Goal: Check status: Check status

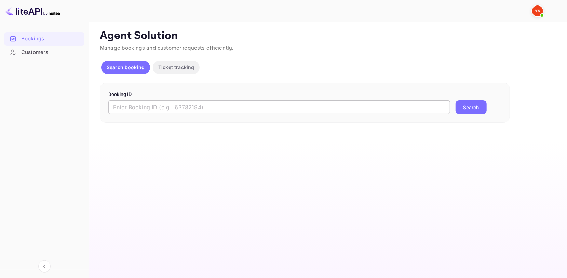
click at [271, 104] on input "text" at bounding box center [279, 107] width 342 height 14
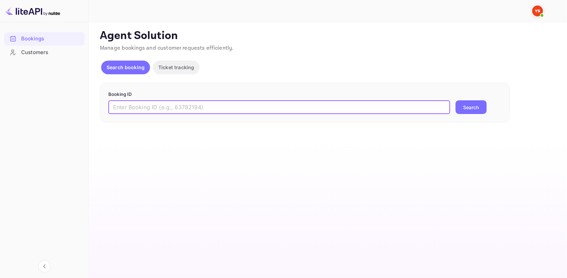
paste input "9632454"
type input "9632454"
click at [467, 107] on button "Search" at bounding box center [471, 107] width 31 height 14
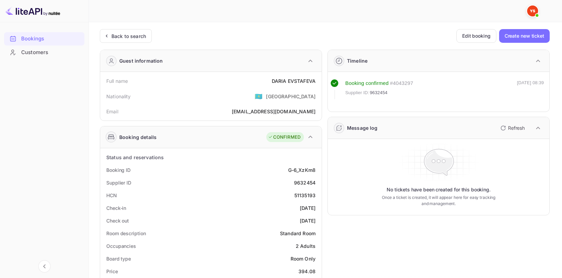
click at [299, 79] on div "[PERSON_NAME]" at bounding box center [294, 80] width 44 height 7
click at [299, 79] on div "DARIA EVSTAFEVA" at bounding box center [294, 80] width 44 height 7
copy div "DARIA EVSTAFEVA"
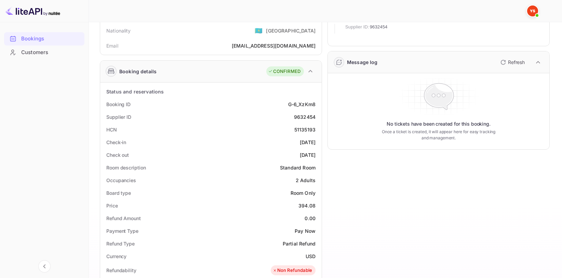
scroll to position [68, 0]
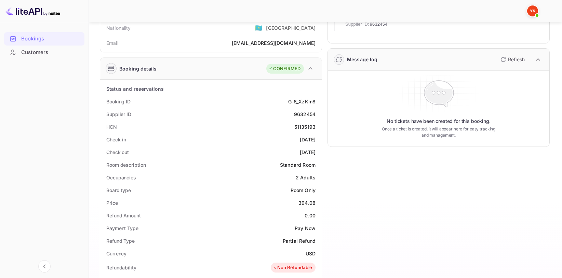
click at [311, 111] on div "9632454" at bounding box center [305, 113] width 22 height 7
copy div "9632454"
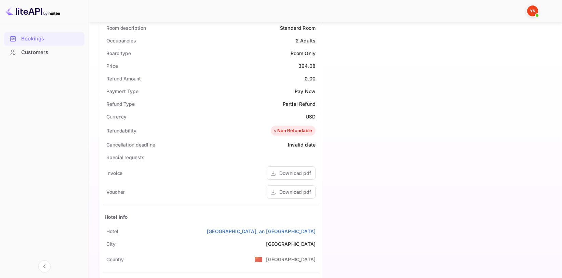
click at [306, 69] on div "Price 394.08" at bounding box center [211, 66] width 216 height 13
copy div "394.08"
click at [311, 119] on div "USD" at bounding box center [311, 116] width 10 height 7
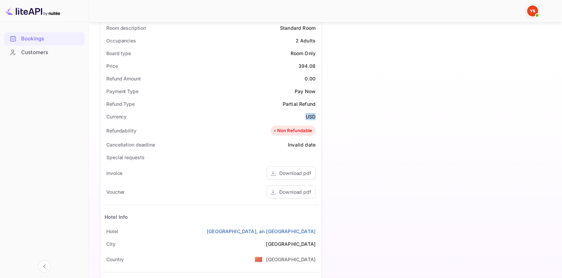
copy div "USD"
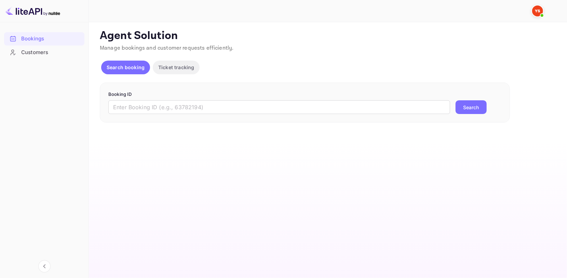
click at [194, 117] on div "Booking ID ​ Search" at bounding box center [305, 102] width 410 height 40
click at [190, 107] on input "text" at bounding box center [279, 107] width 342 height 14
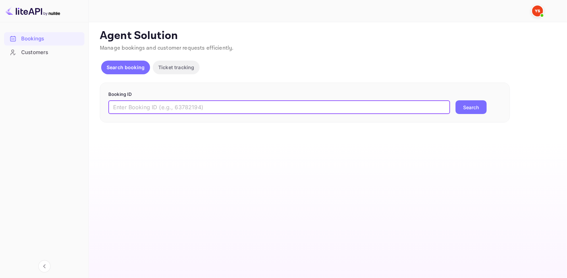
paste input "9474835"
type input "9474835"
click at [475, 109] on button "Search" at bounding box center [471, 107] width 31 height 14
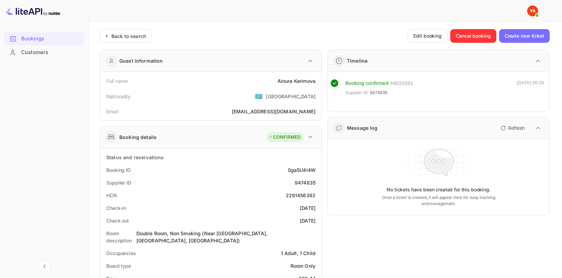
click at [288, 82] on div "Ainura Kerimova" at bounding box center [297, 80] width 38 height 7
copy div "Ainura Kerimova"
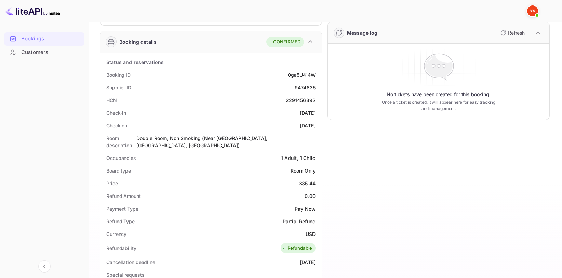
scroll to position [103, 0]
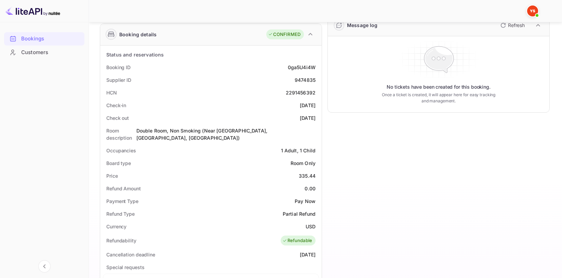
click at [306, 78] on div "9474835" at bounding box center [305, 79] width 21 height 7
copy div "9474835"
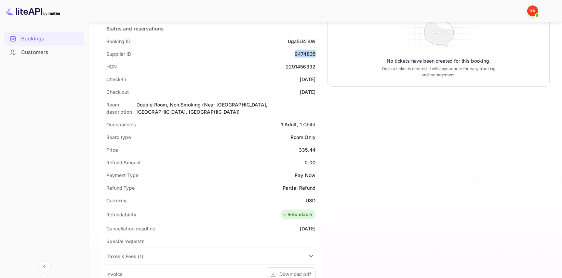
scroll to position [137, 0]
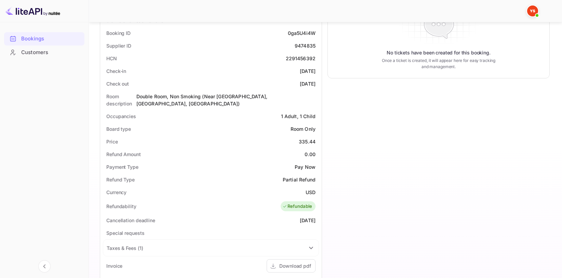
click at [309, 138] on div "335.44" at bounding box center [307, 141] width 17 height 7
copy div "335.44"
click at [317, 186] on div "Currency USD" at bounding box center [211, 192] width 216 height 13
click at [315, 188] on div "USD" at bounding box center [311, 191] width 10 height 7
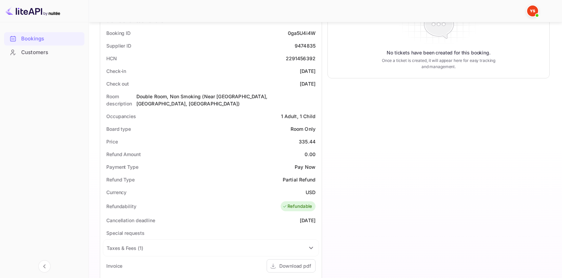
click at [315, 188] on div "USD" at bounding box center [311, 191] width 10 height 7
click at [310, 188] on div "USD" at bounding box center [311, 191] width 10 height 7
copy div "USD"
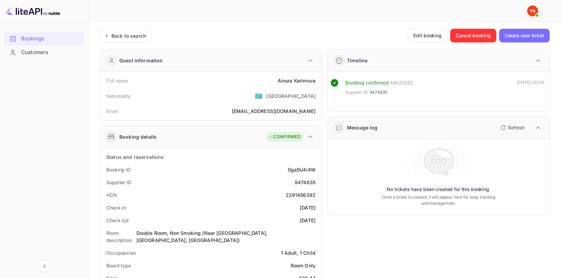
scroll to position [0, 0]
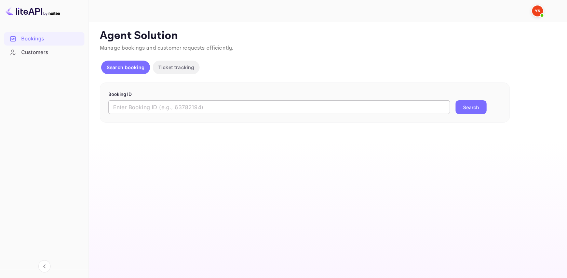
click at [194, 102] on input "text" at bounding box center [279, 107] width 342 height 14
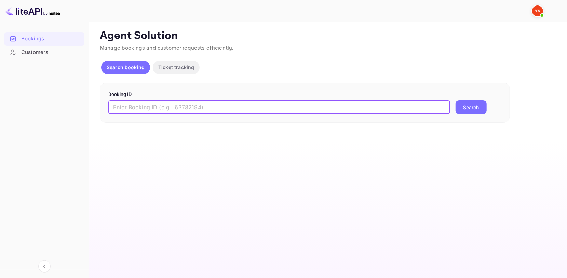
paste input "9474860"
type input "9474860"
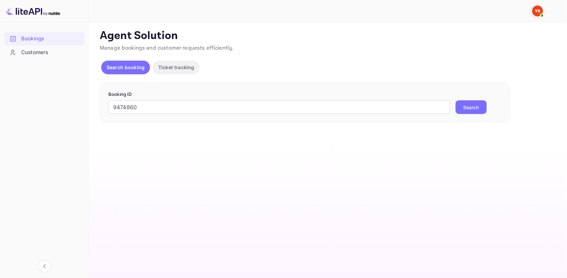
click at [485, 105] on button "Search" at bounding box center [471, 107] width 31 height 14
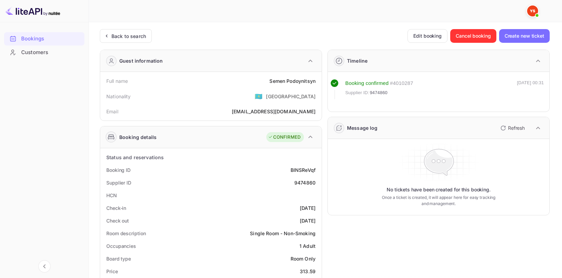
click at [296, 82] on div "Semen Podoynitsyn" at bounding box center [293, 80] width 46 height 7
copy div "Semen Podoynitsyn"
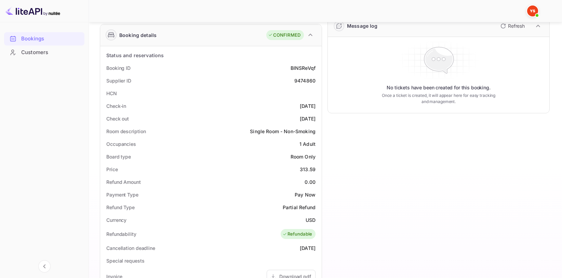
scroll to position [103, 0]
click at [307, 81] on div "9474860" at bounding box center [304, 79] width 21 height 7
copy div "9474860"
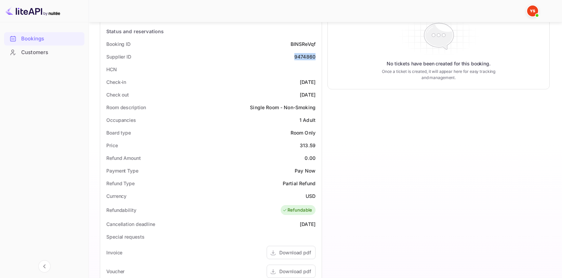
scroll to position [137, 0]
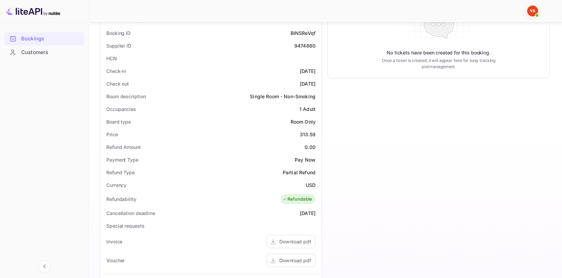
click at [310, 138] on div "Price 313.59" at bounding box center [211, 134] width 216 height 13
click at [310, 135] on div "313.59" at bounding box center [308, 134] width 16 height 7
copy div "313.59"
click at [312, 181] on div "USD" at bounding box center [311, 184] width 10 height 7
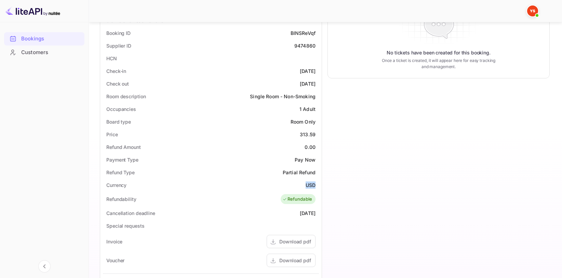
click at [312, 181] on div "USD" at bounding box center [311, 184] width 10 height 7
copy div "USD"
